Goal: Obtain resource: Obtain resource

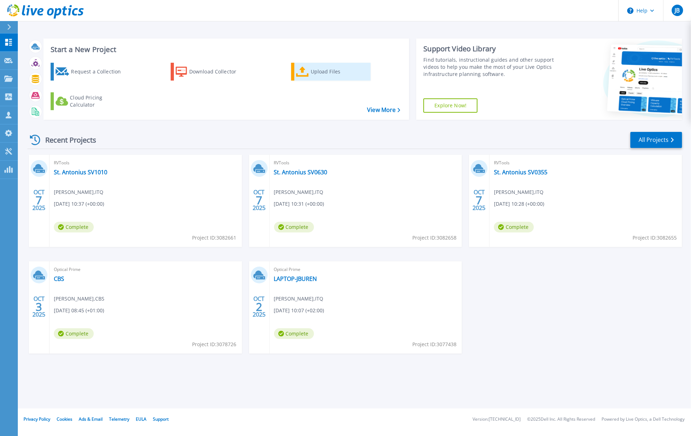
click at [321, 71] on div "Upload Files" at bounding box center [339, 71] width 57 height 14
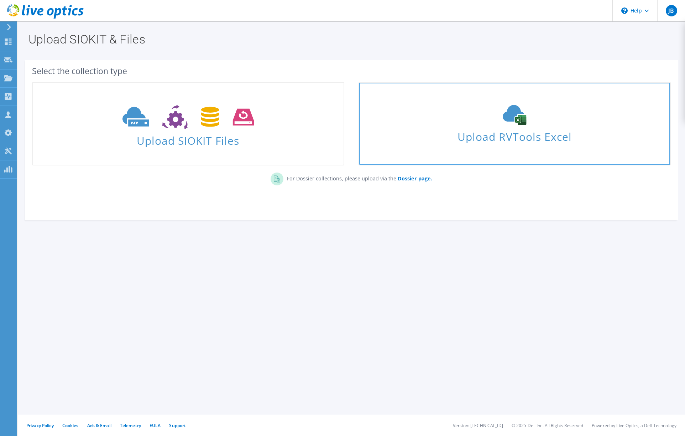
click at [522, 139] on span "Upload RVTools Excel" at bounding box center [514, 134] width 311 height 15
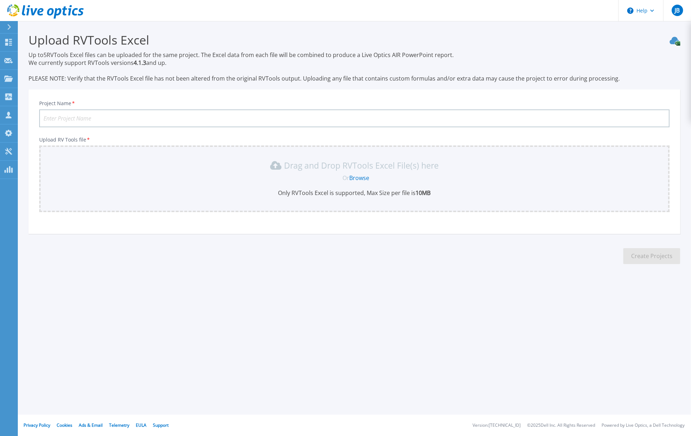
click at [142, 118] on input "Project Name *" at bounding box center [354, 118] width 630 height 18
type input "St. Antonius SV2280"
click at [360, 179] on link "Browse" at bounding box center [359, 178] width 20 height 8
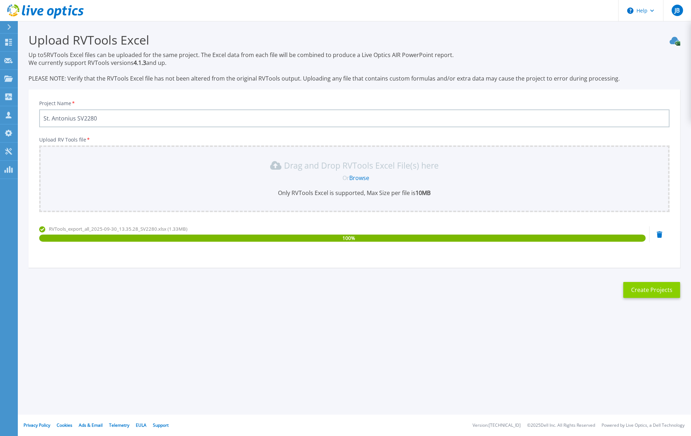
click at [651, 293] on button "Create Projects" at bounding box center [651, 290] width 57 height 16
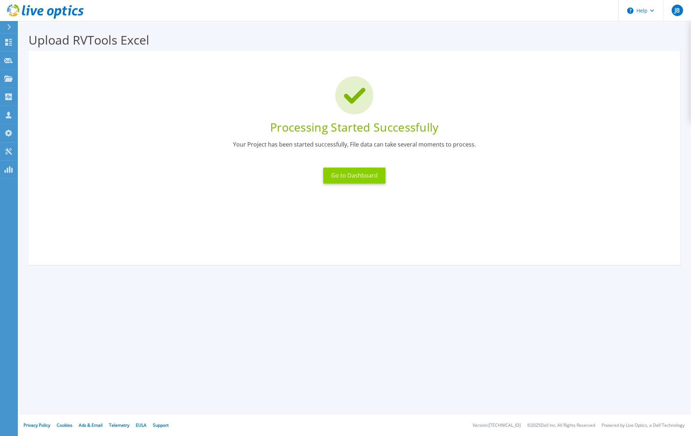
click at [343, 177] on button "Go to Dashboard" at bounding box center [354, 175] width 62 height 16
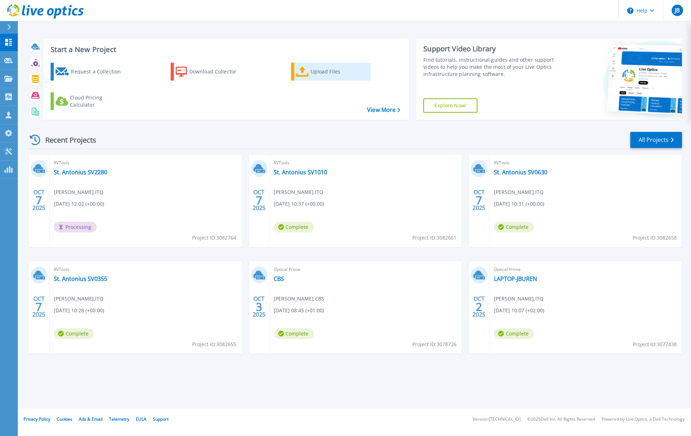
click at [317, 72] on div "Upload Files" at bounding box center [339, 71] width 57 height 14
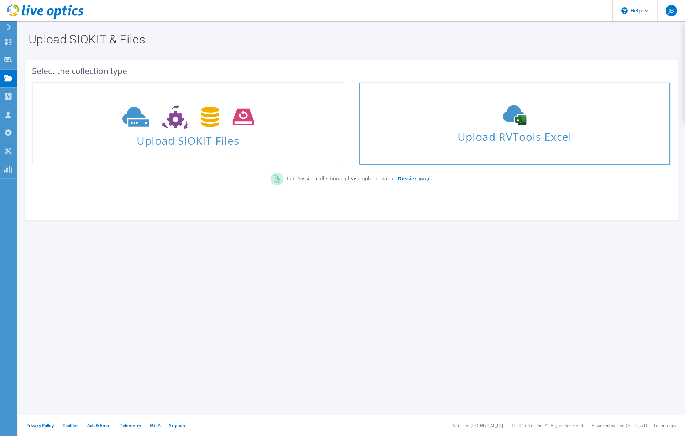
click at [506, 132] on span "Upload RVTools Excel" at bounding box center [514, 134] width 311 height 15
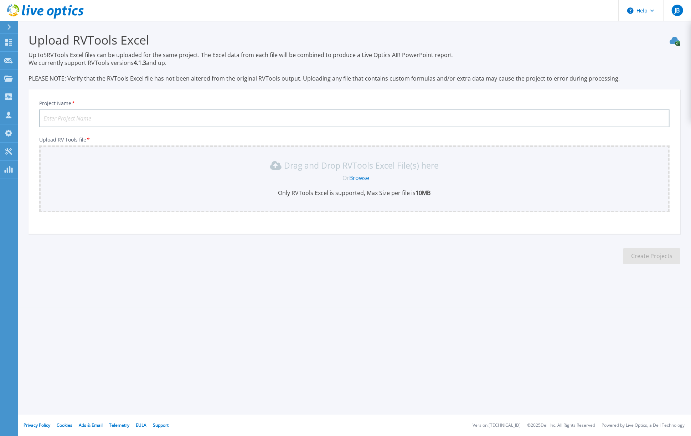
click at [91, 119] on input "Project Name *" at bounding box center [354, 118] width 630 height 18
type input "St. Antonius SV228x"
click at [356, 177] on link "Browse" at bounding box center [359, 178] width 20 height 8
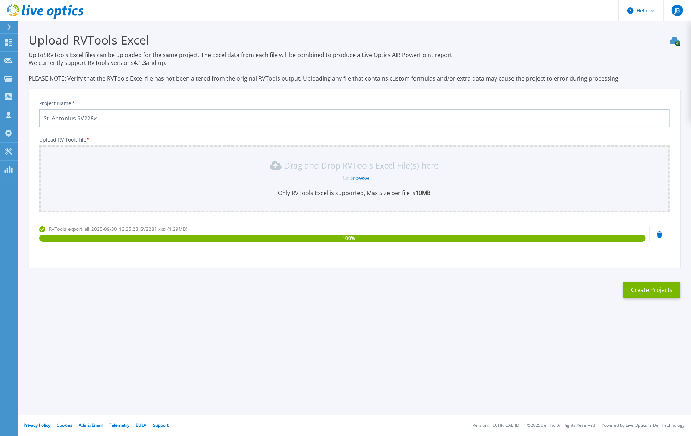
click at [360, 178] on link "Browse" at bounding box center [359, 178] width 20 height 8
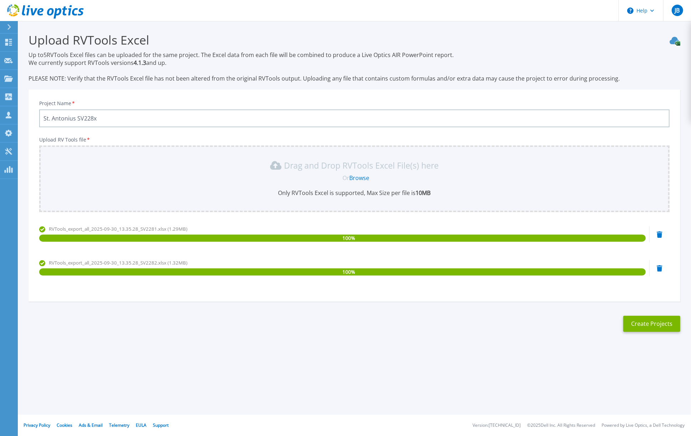
click at [360, 177] on link "Browse" at bounding box center [359, 178] width 20 height 8
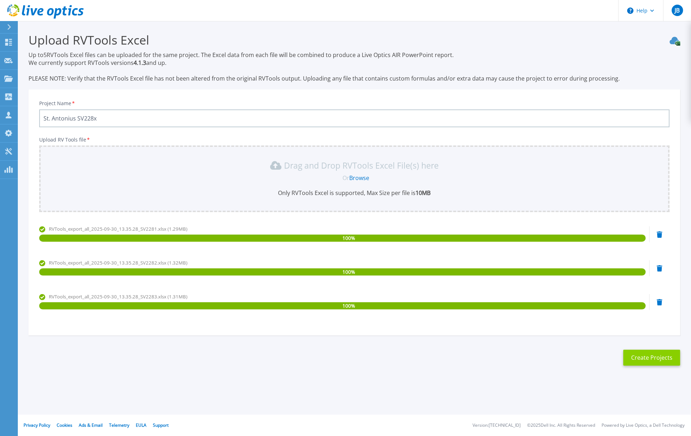
click at [655, 358] on button "Create Projects" at bounding box center [651, 357] width 57 height 16
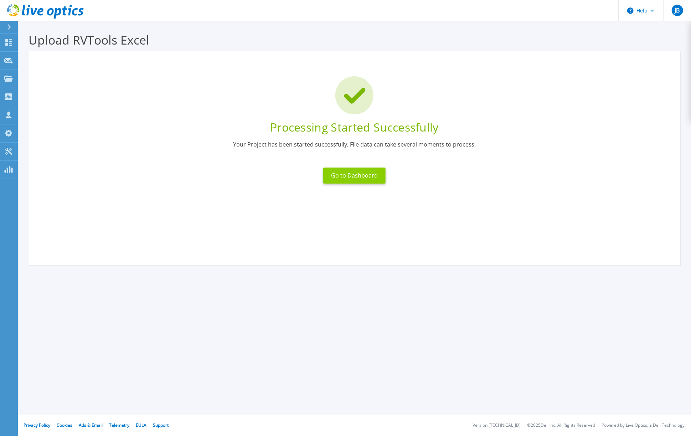
click at [344, 175] on button "Go to Dashboard" at bounding box center [354, 175] width 62 height 16
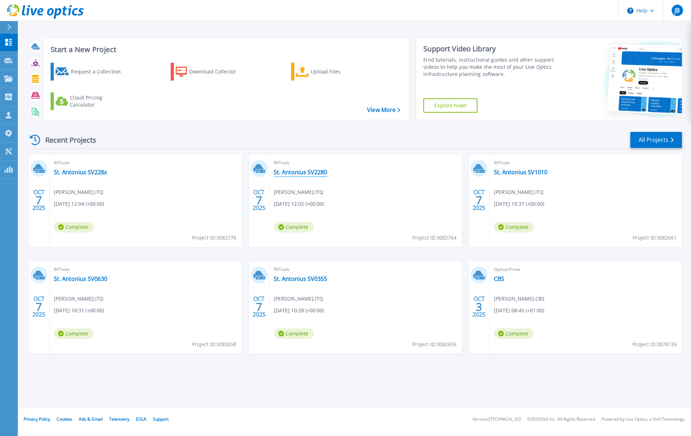
click at [305, 172] on link "St. Antonius SV2280" at bounding box center [300, 171] width 53 height 7
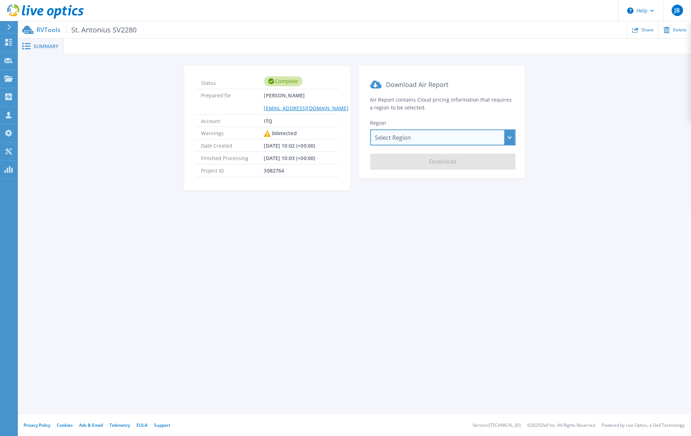
click at [385, 138] on div "Select Region [GEOGRAPHIC_DATA] ([GEOGRAPHIC_DATA]) [GEOGRAPHIC_DATA] ([GEOGRAP…" at bounding box center [442, 137] width 145 height 16
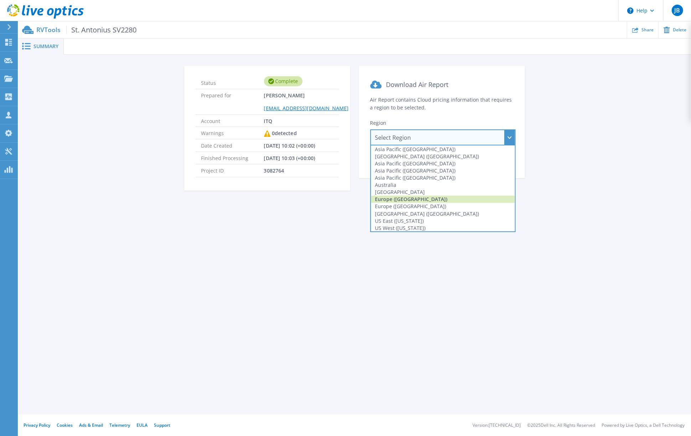
click at [394, 200] on div "Europe ([GEOGRAPHIC_DATA])" at bounding box center [443, 199] width 144 height 7
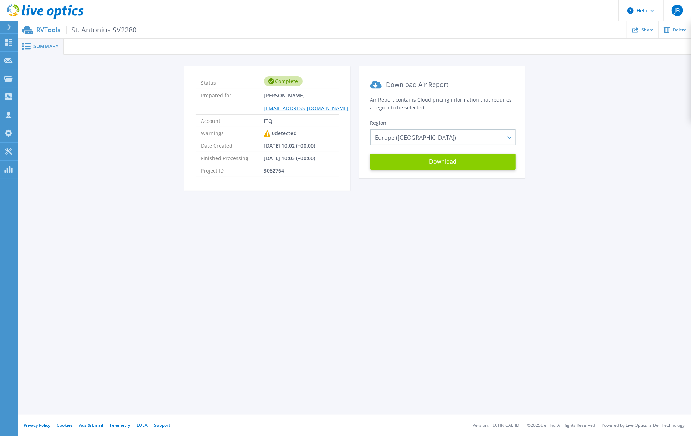
click at [442, 161] on button "Download" at bounding box center [442, 162] width 145 height 16
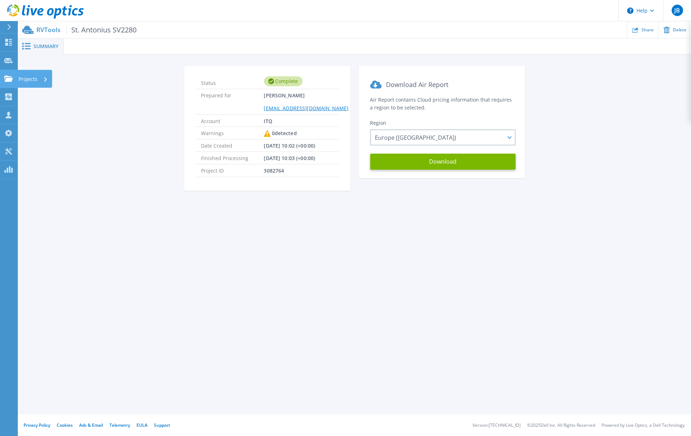
click at [32, 79] on p "Projects" at bounding box center [28, 79] width 19 height 19
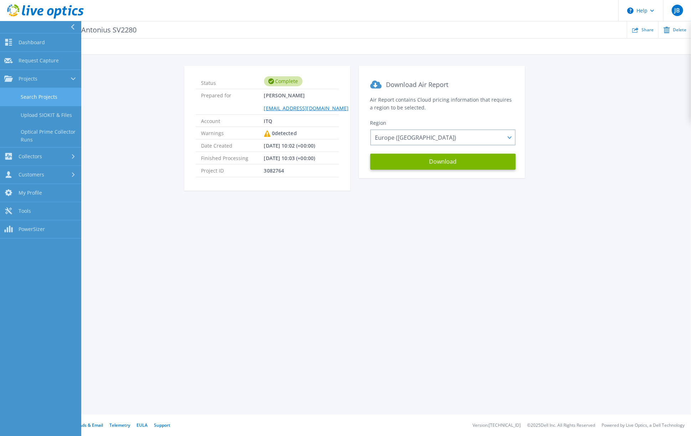
click at [38, 96] on link "Search Projects" at bounding box center [40, 97] width 81 height 18
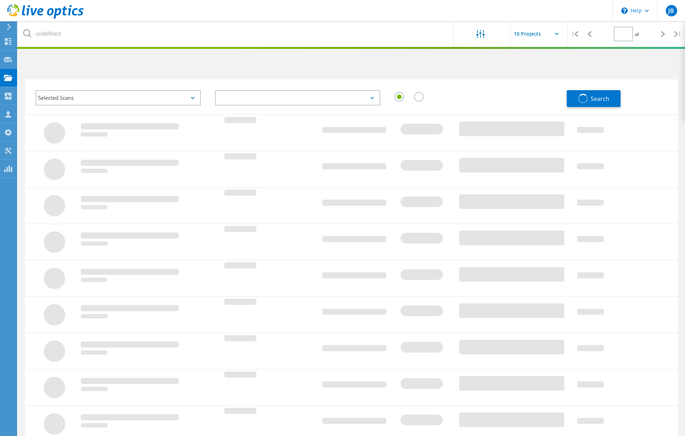
type input "1"
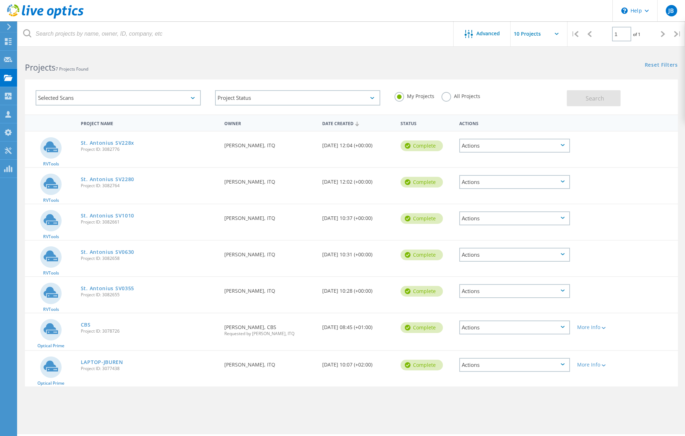
click at [482, 146] on div "Actions" at bounding box center [514, 146] width 110 height 14
click at [113, 141] on link "St. Antonius SV228x" at bounding box center [107, 142] width 53 height 5
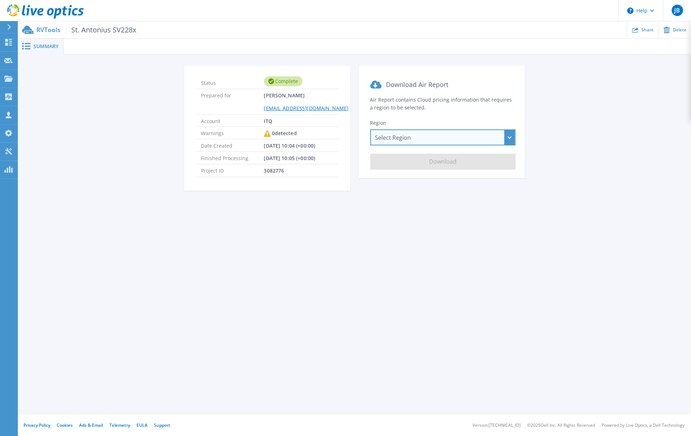
click at [427, 138] on div "Select Region Asia Pacific (Hong Kong) Asia Pacific (Mumbai) Asia Pacific (Seou…" at bounding box center [442, 137] width 145 height 16
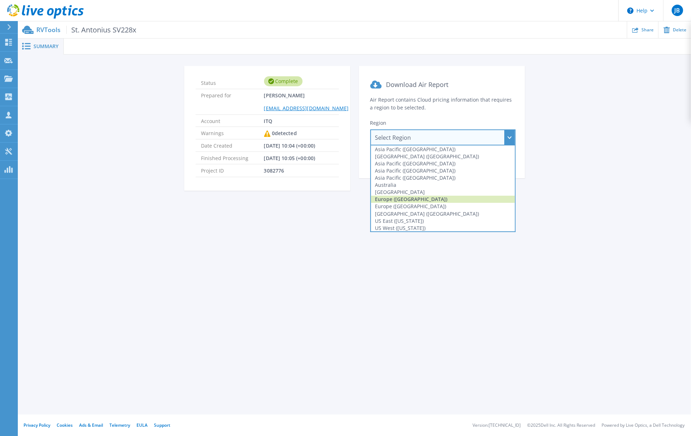
click at [416, 196] on div "Europe (Frankfurt)" at bounding box center [443, 199] width 144 height 7
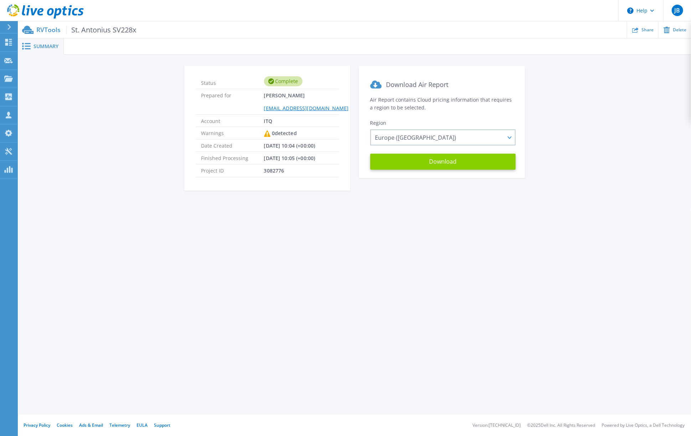
click at [435, 160] on button "Download" at bounding box center [442, 162] width 145 height 16
